Goal: Check status: Check status

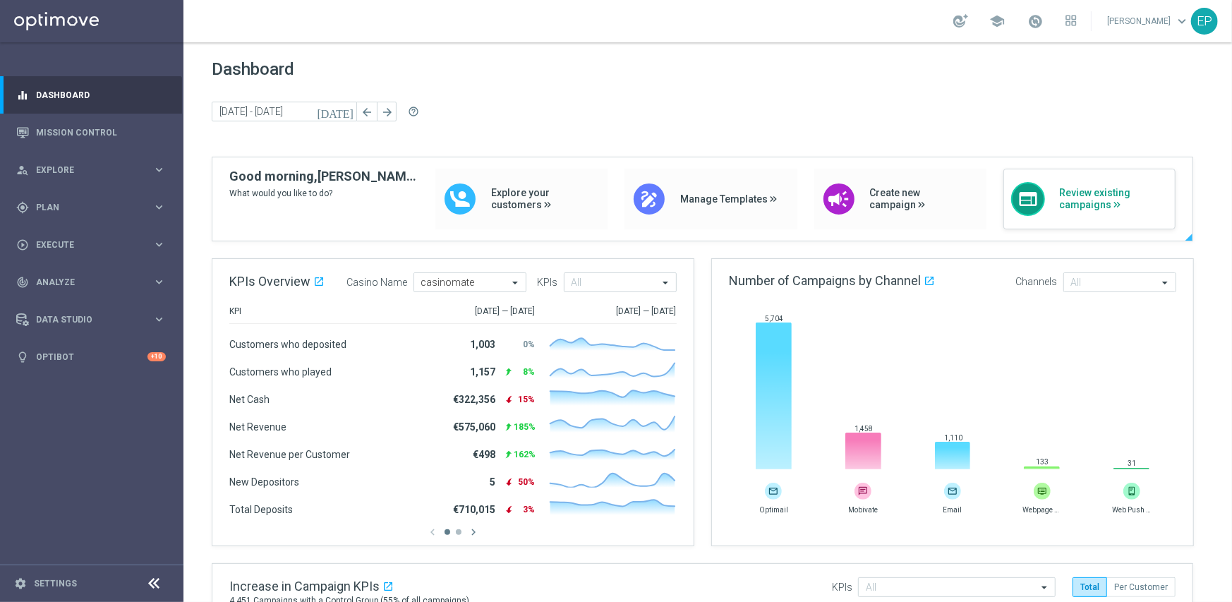
click at [1086, 194] on span "Review existing campaigns" at bounding box center [1113, 199] width 109 height 24
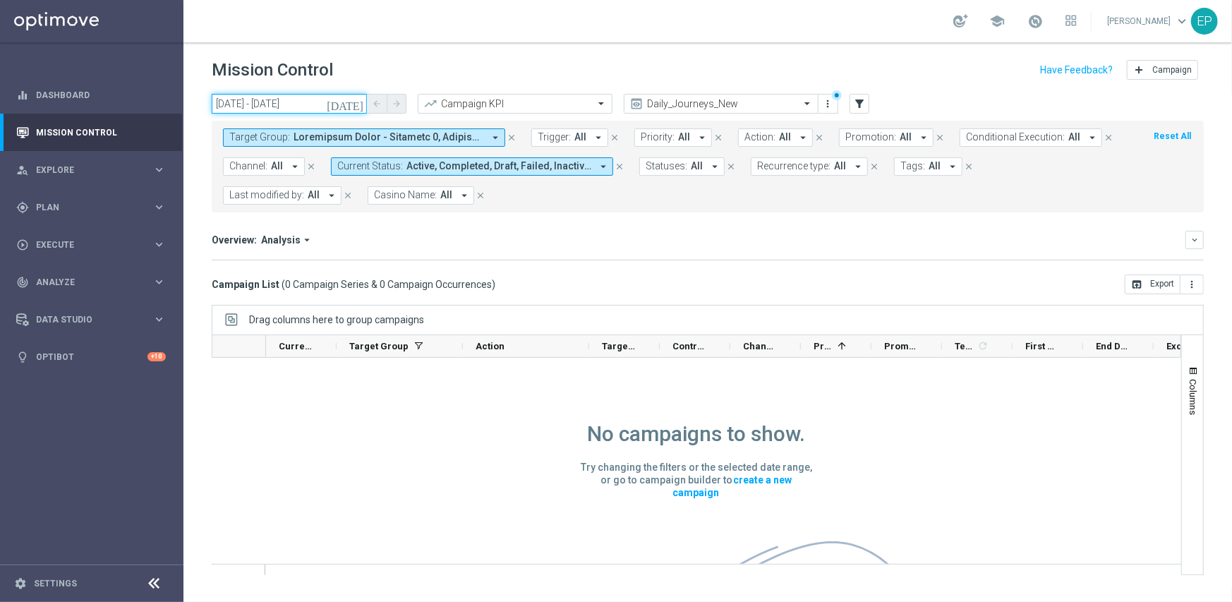
click at [258, 102] on input "[DATE] - [DATE]" at bounding box center [289, 104] width 155 height 20
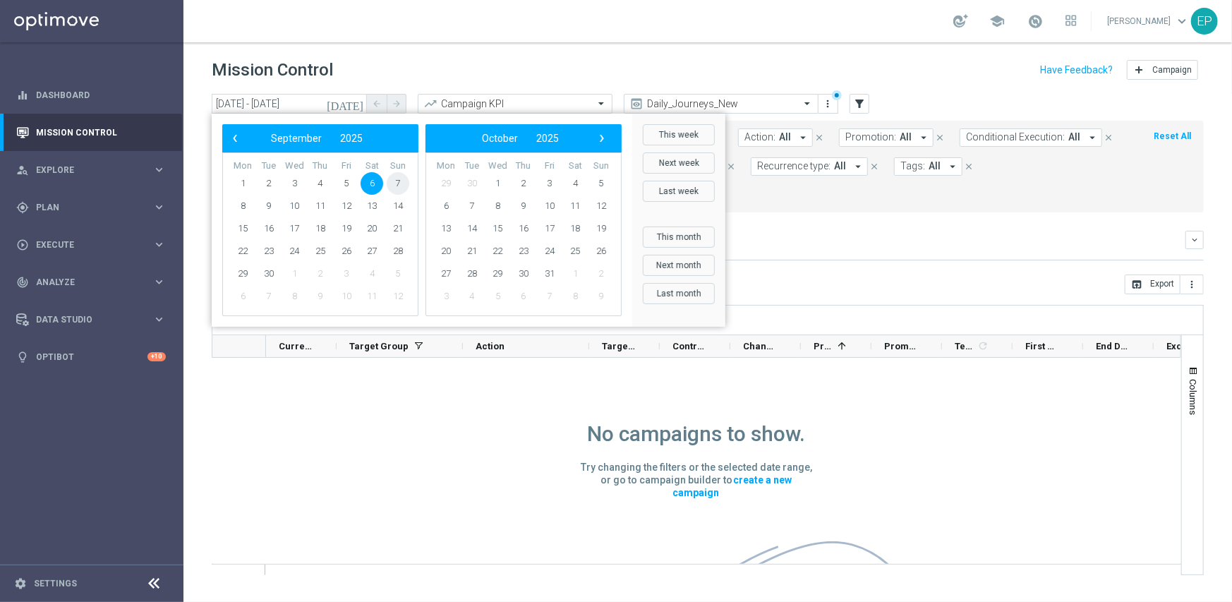
click at [396, 183] on span "7" at bounding box center [398, 183] width 23 height 23
type input "[DATE] - [DATE]"
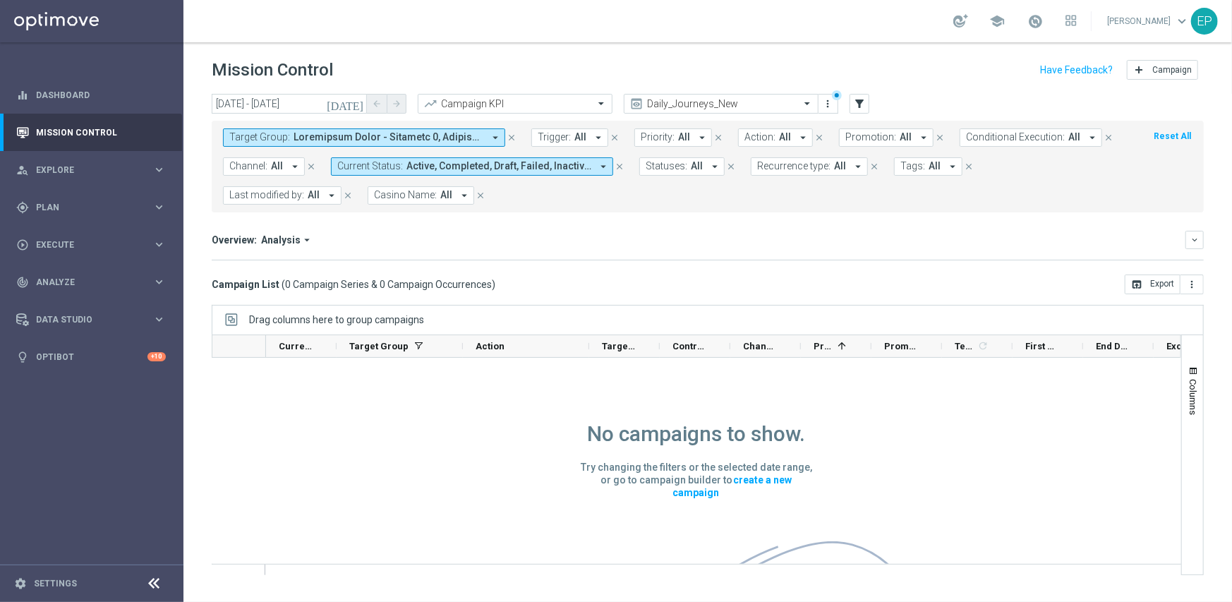
click at [799, 248] on div "Overview: Analysis arrow_drop_down keyboard_arrow_down" at bounding box center [708, 240] width 992 height 18
click at [748, 87] on header "Mission Control add Campaign" at bounding box center [707, 67] width 1048 height 51
click at [740, 104] on input "text" at bounding box center [706, 104] width 151 height 12
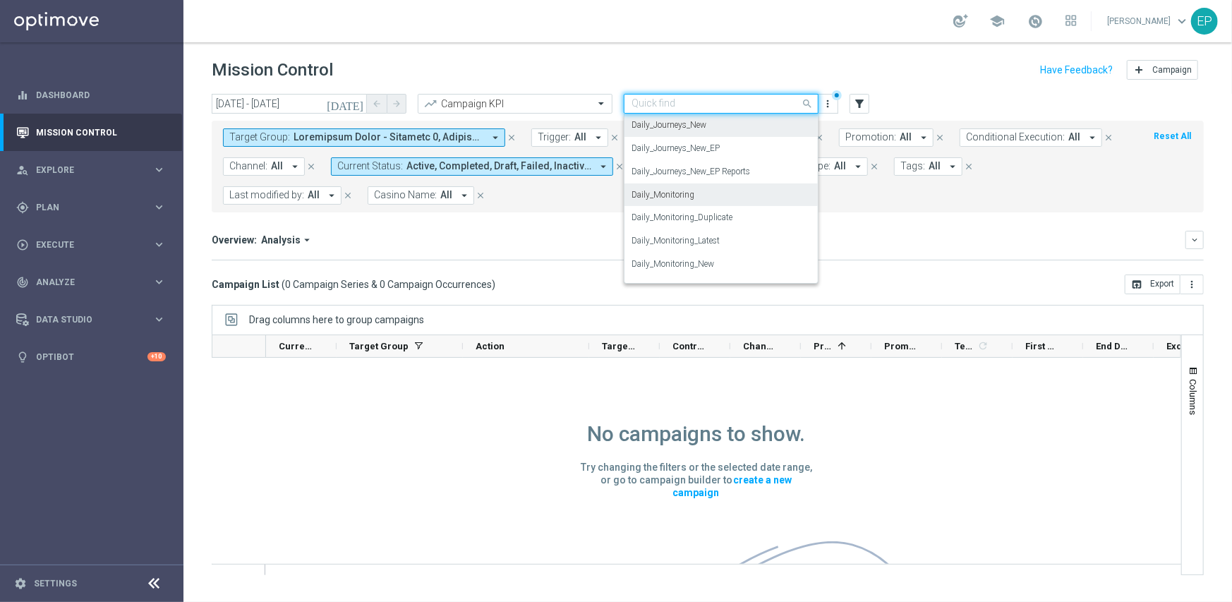
scroll to position [489, 0]
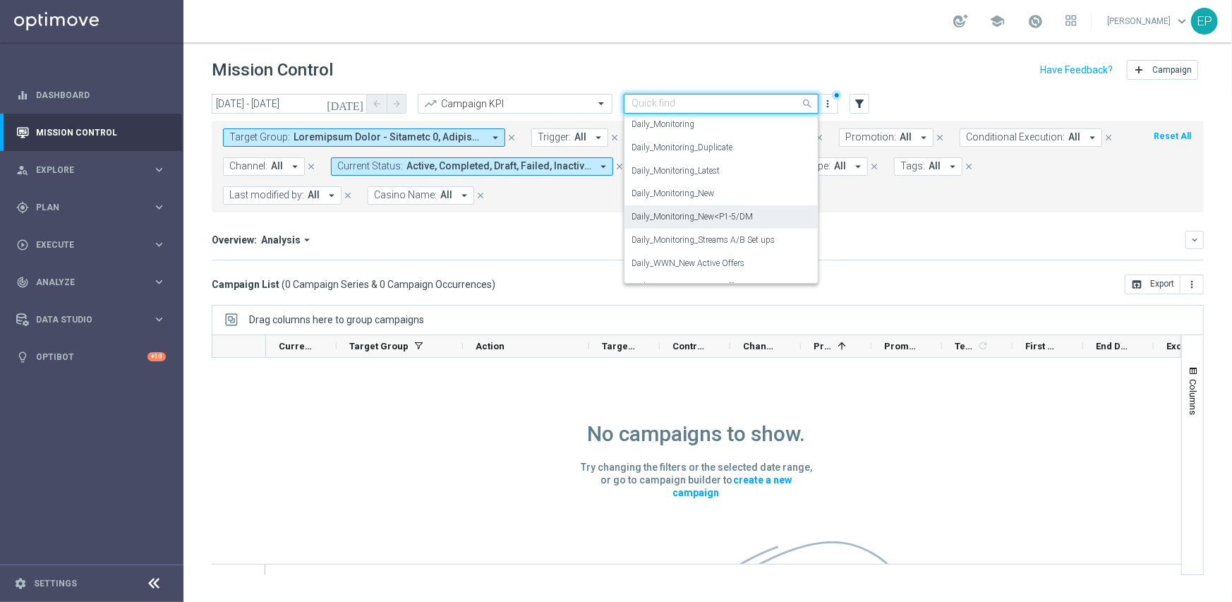
click at [728, 212] on label "Daily_Monitoring_New<P1-5/DM" at bounding box center [691, 217] width 121 height 12
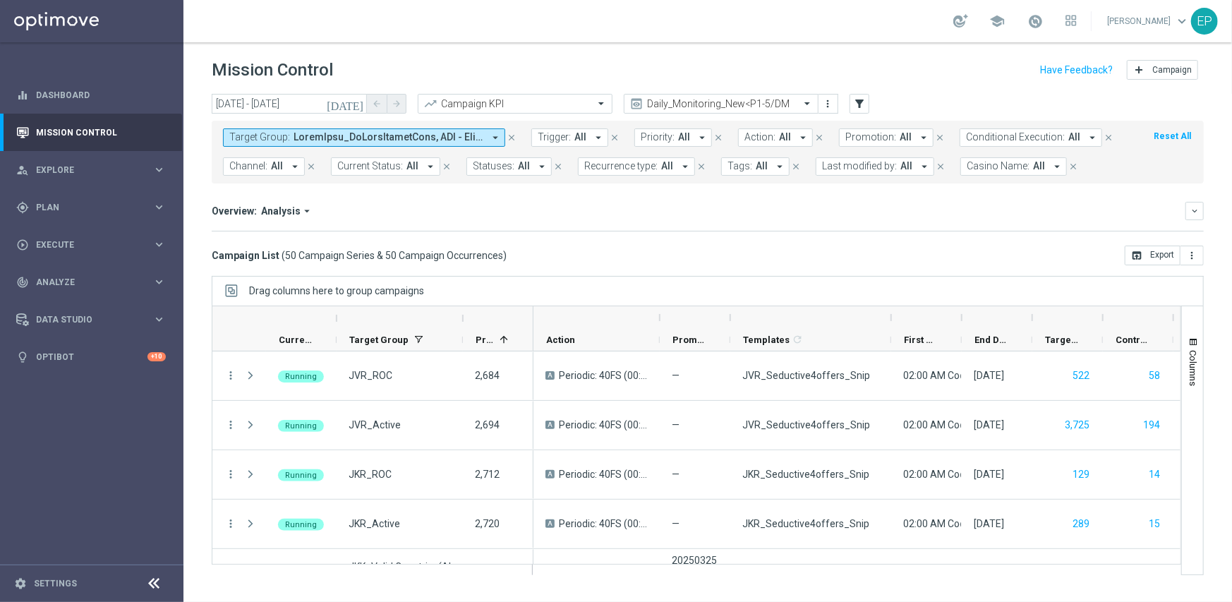
drag, startPoint x: 797, startPoint y: 313, endPoint x: 887, endPoint y: 308, distance: 90.4
click at [888, 308] on div at bounding box center [891, 317] width 6 height 23
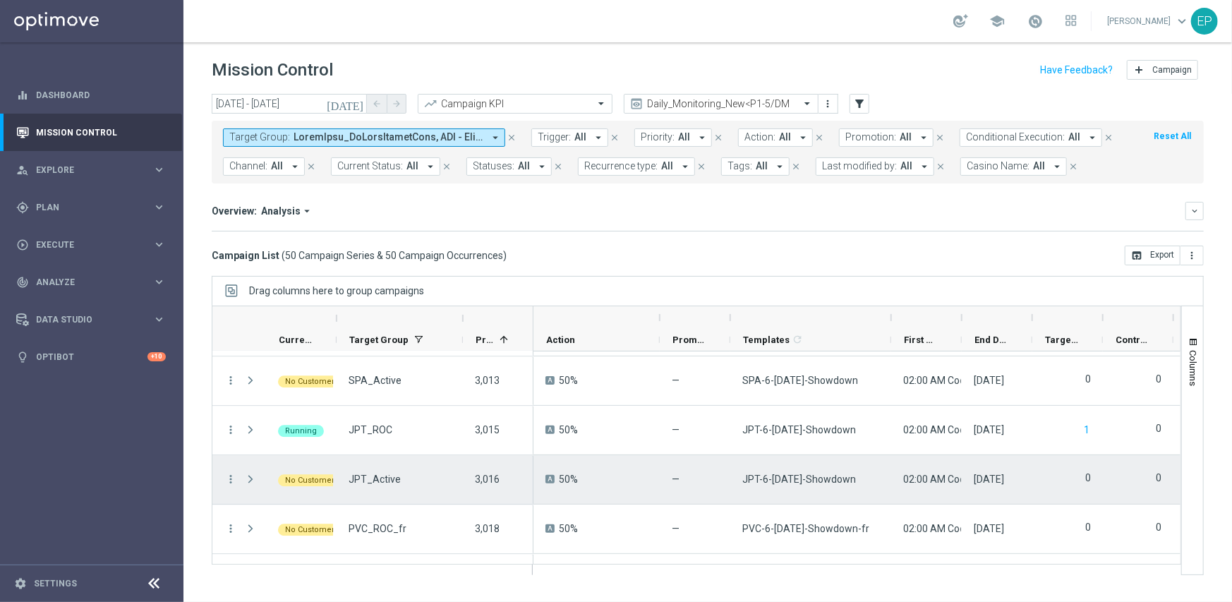
scroll to position [2186, 0]
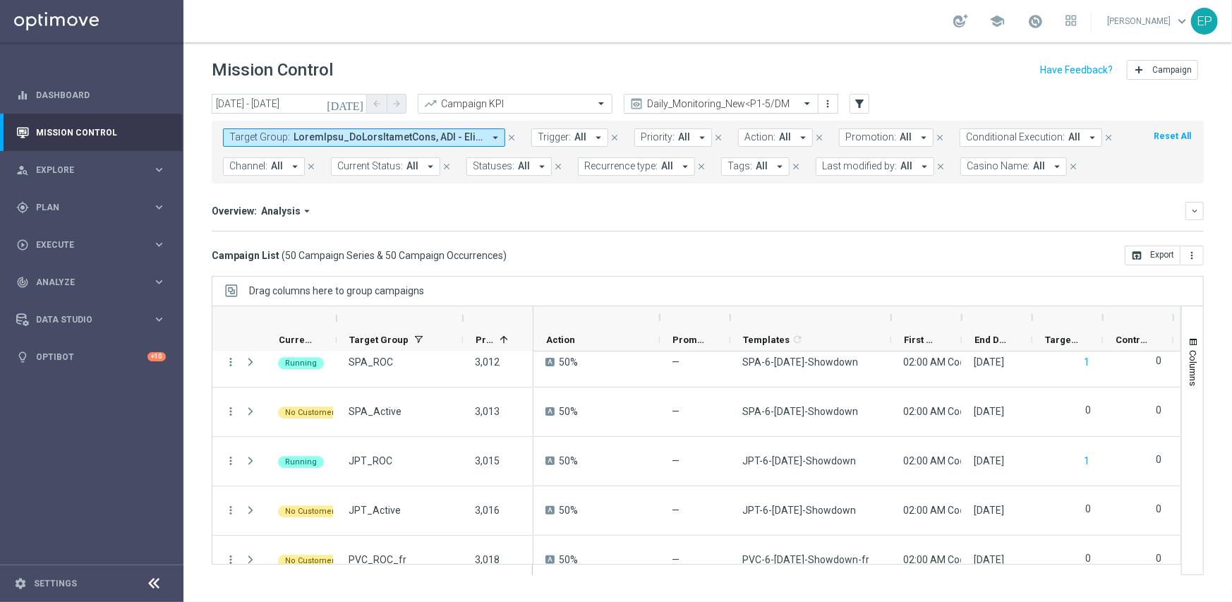
click at [737, 105] on input "text" at bounding box center [706, 104] width 151 height 12
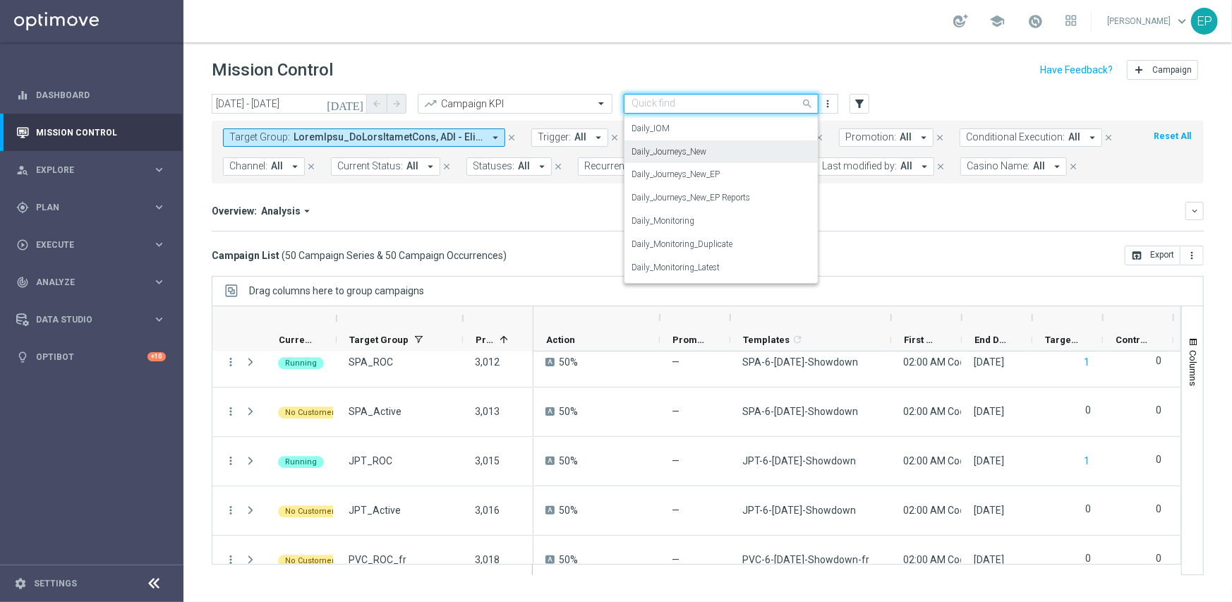
scroll to position [370, 0]
click at [729, 169] on div "Daily_Journeys_New" at bounding box center [720, 172] width 179 height 23
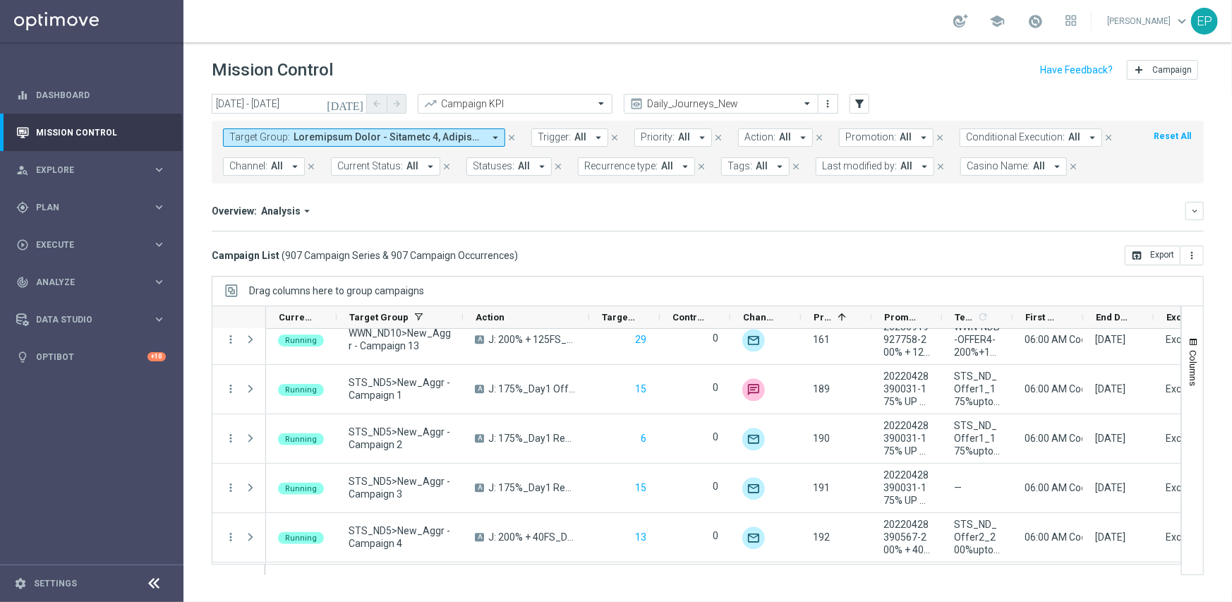
click at [401, 171] on button "Current Status: All arrow_drop_down" at bounding box center [385, 166] width 109 height 18
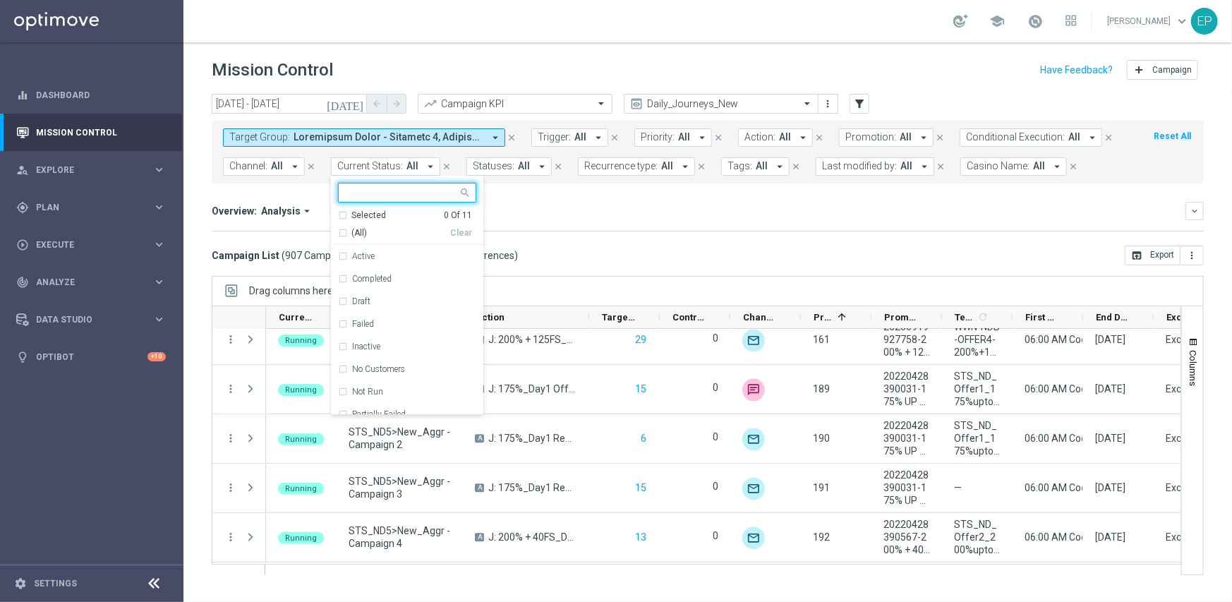
click at [359, 229] on span "(All)" at bounding box center [359, 233] width 16 height 12
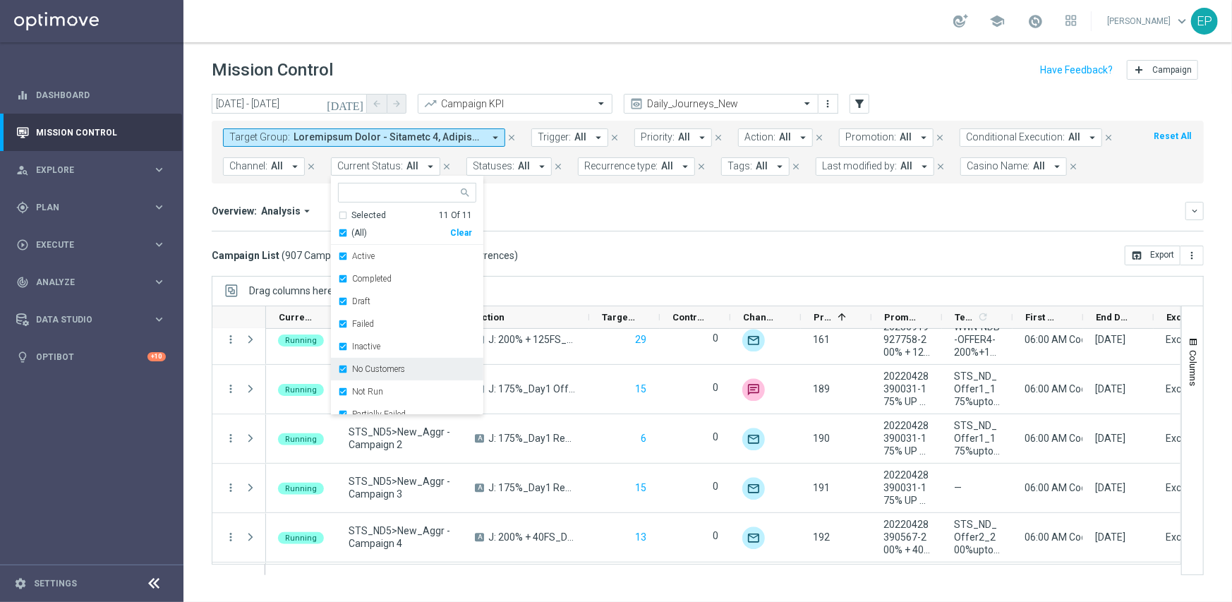
click at [383, 375] on div "No Customers" at bounding box center [407, 369] width 138 height 23
click at [372, 394] on div "Running" at bounding box center [407, 388] width 138 height 23
click at [597, 276] on div "Drag columns here to group campaigns" at bounding box center [708, 291] width 992 height 30
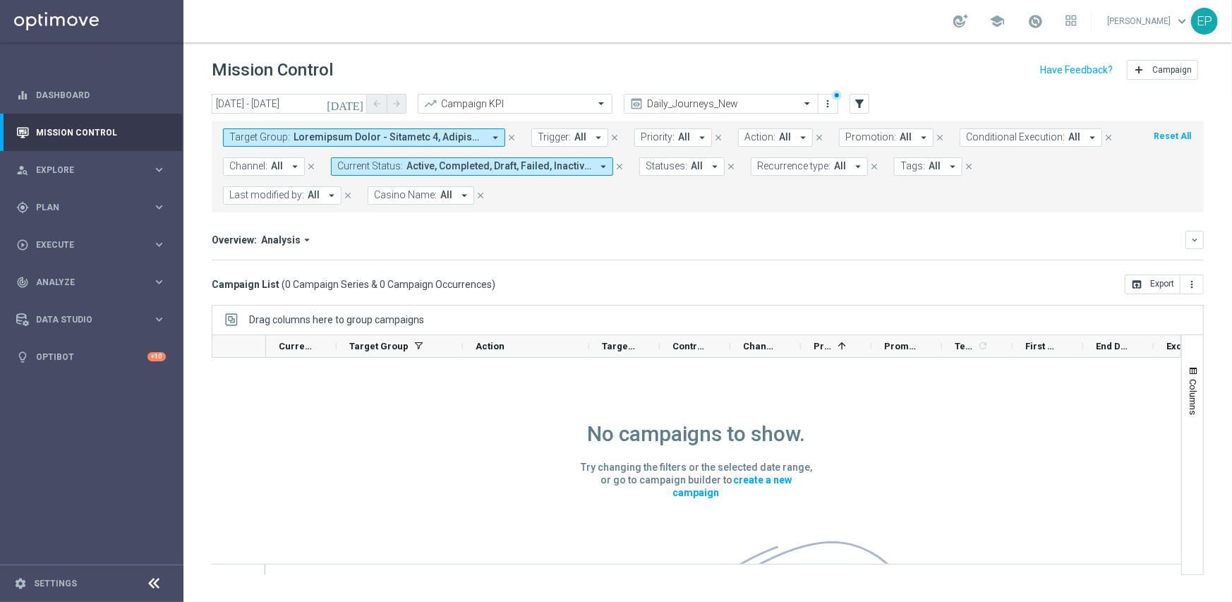
scroll to position [0, 0]
